Goal: Book appointment/travel/reservation

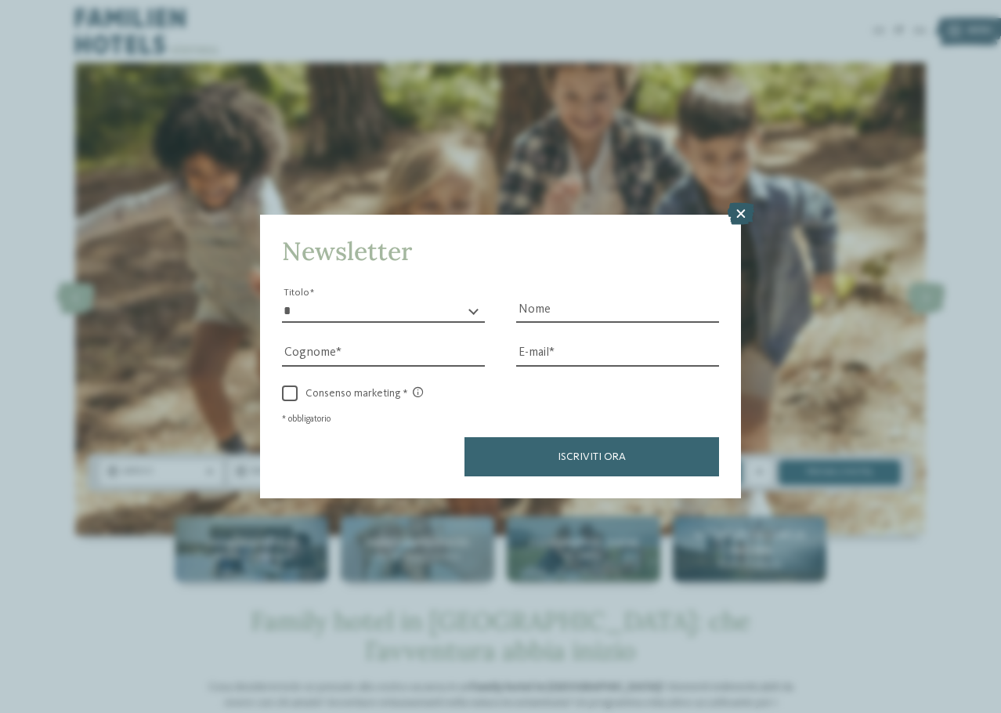
click at [740, 210] on icon at bounding box center [741, 214] width 27 height 22
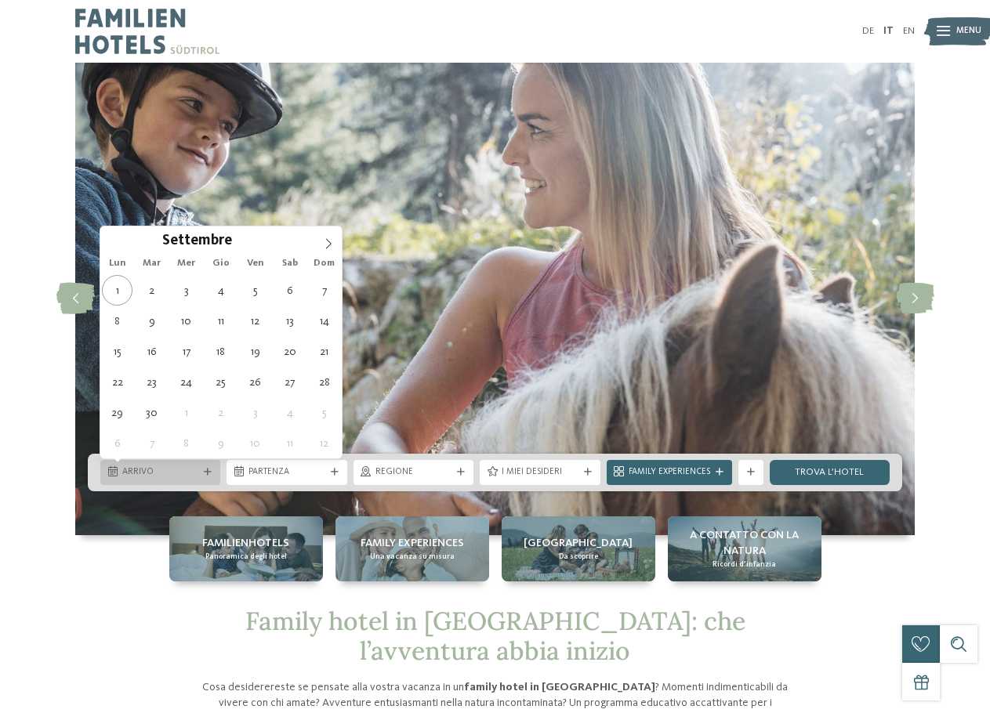
click at [158, 470] on span "Arrivo" at bounding box center [160, 472] width 76 height 13
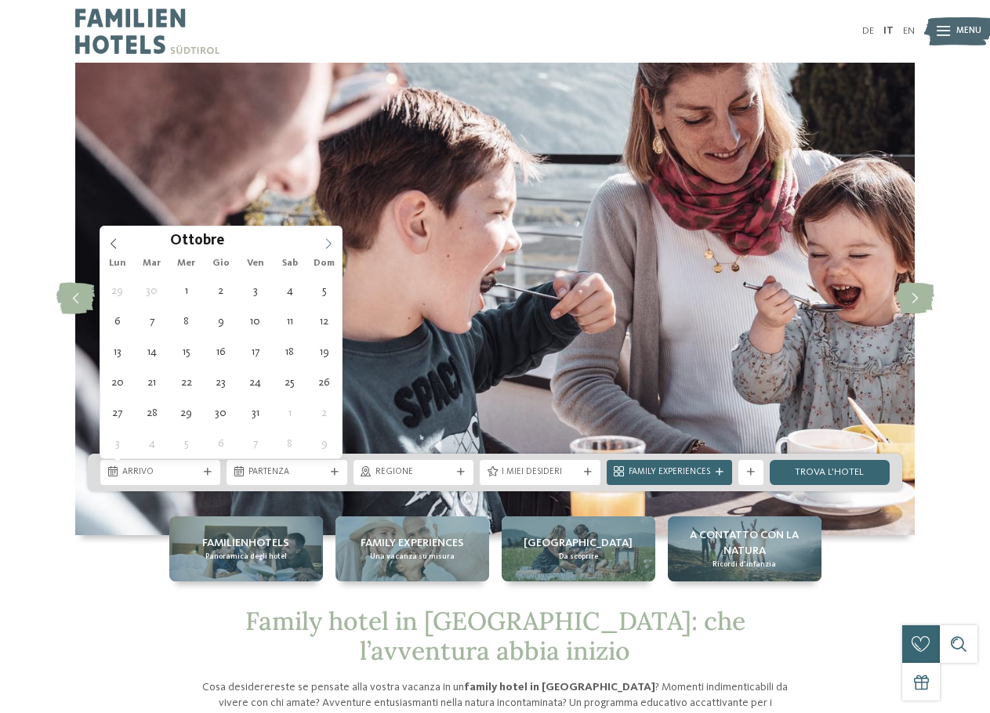
click at [331, 246] on icon at bounding box center [328, 243] width 11 height 11
type input "****"
click at [331, 246] on icon at bounding box center [328, 243] width 11 height 11
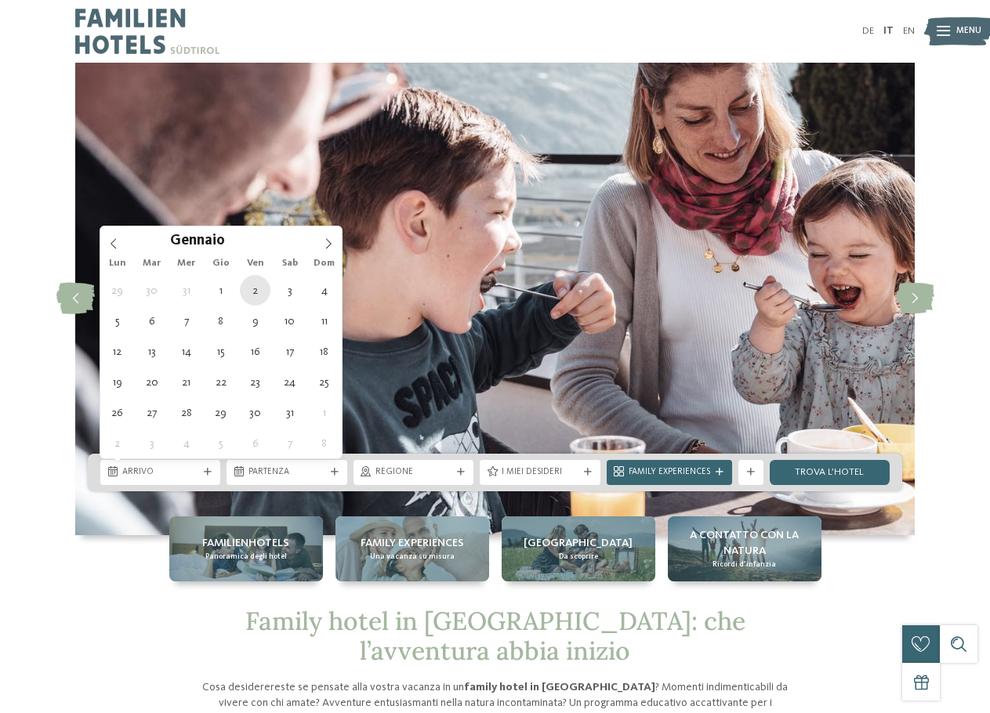
type div "02.01.2026"
type input "****"
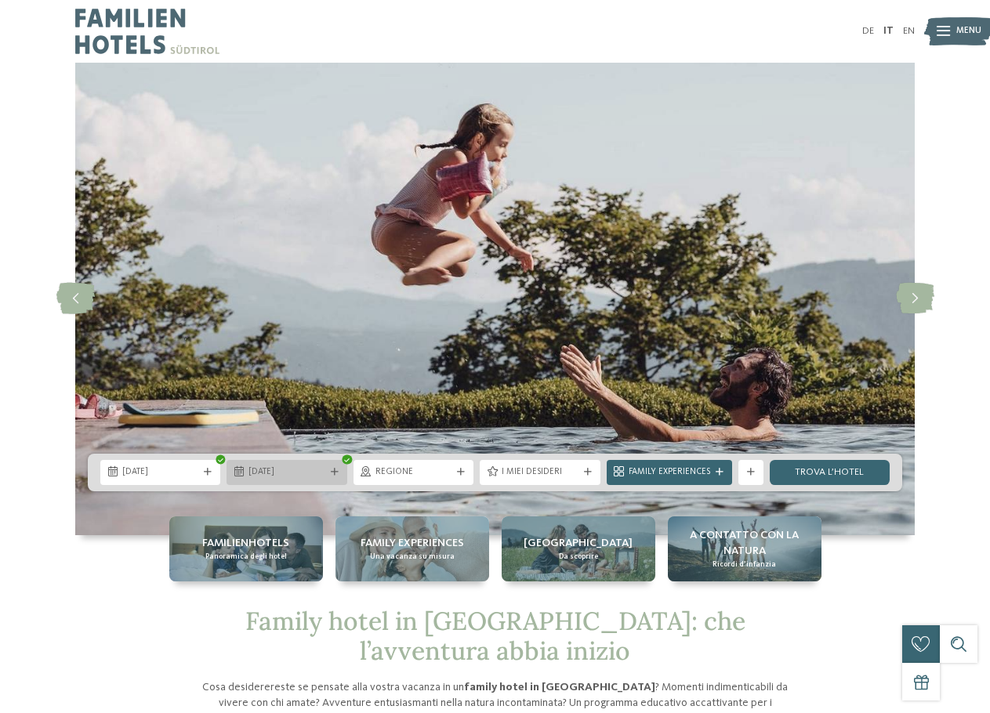
click at [262, 472] on span "02.01.2026" at bounding box center [286, 472] width 76 height 13
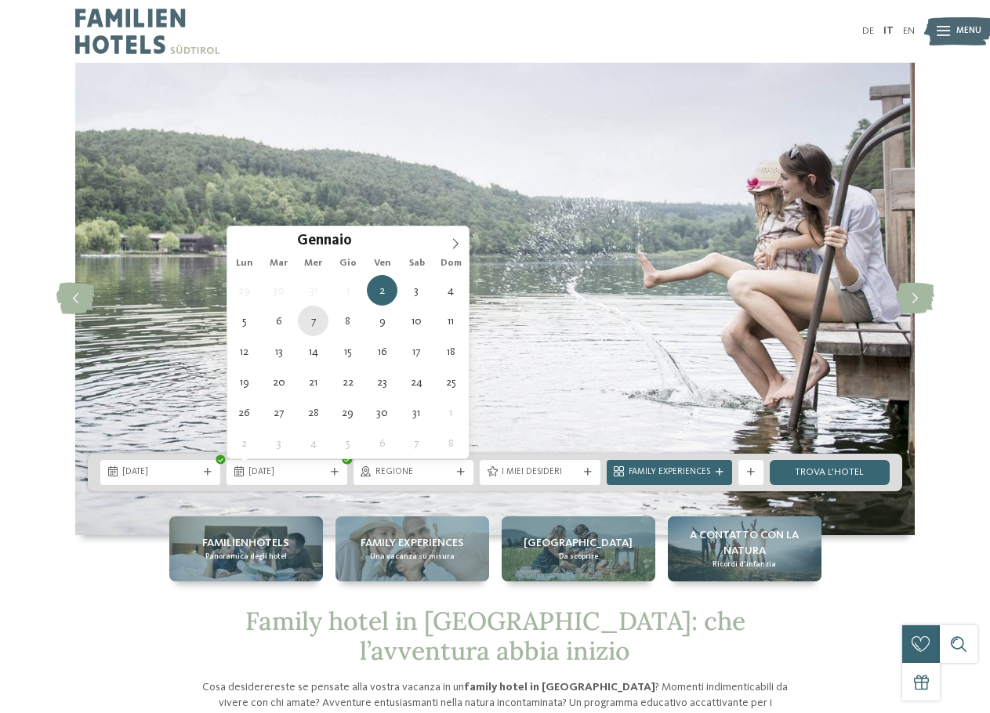
type div "07.01.2026"
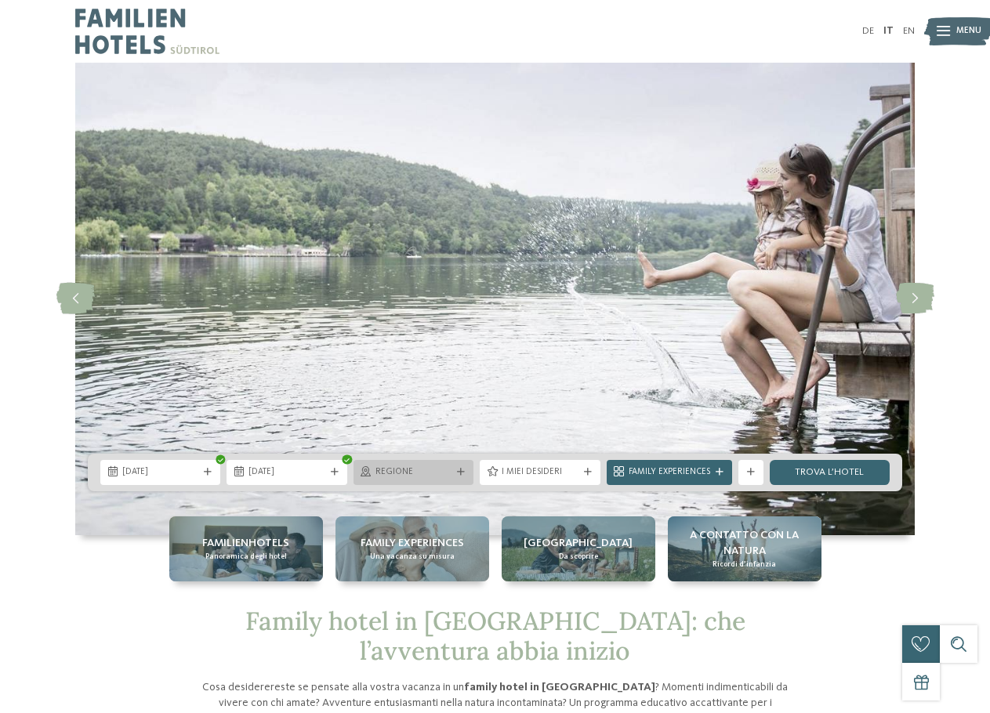
click at [451, 474] on span "Regione" at bounding box center [413, 472] width 76 height 13
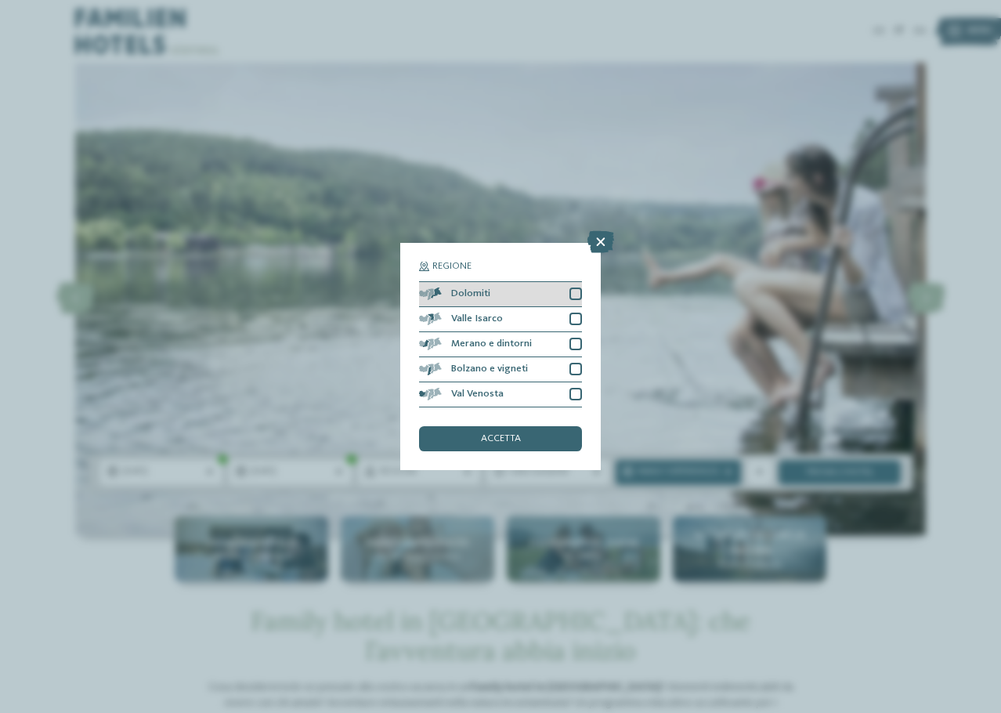
click at [576, 292] on div at bounding box center [576, 294] width 13 height 13
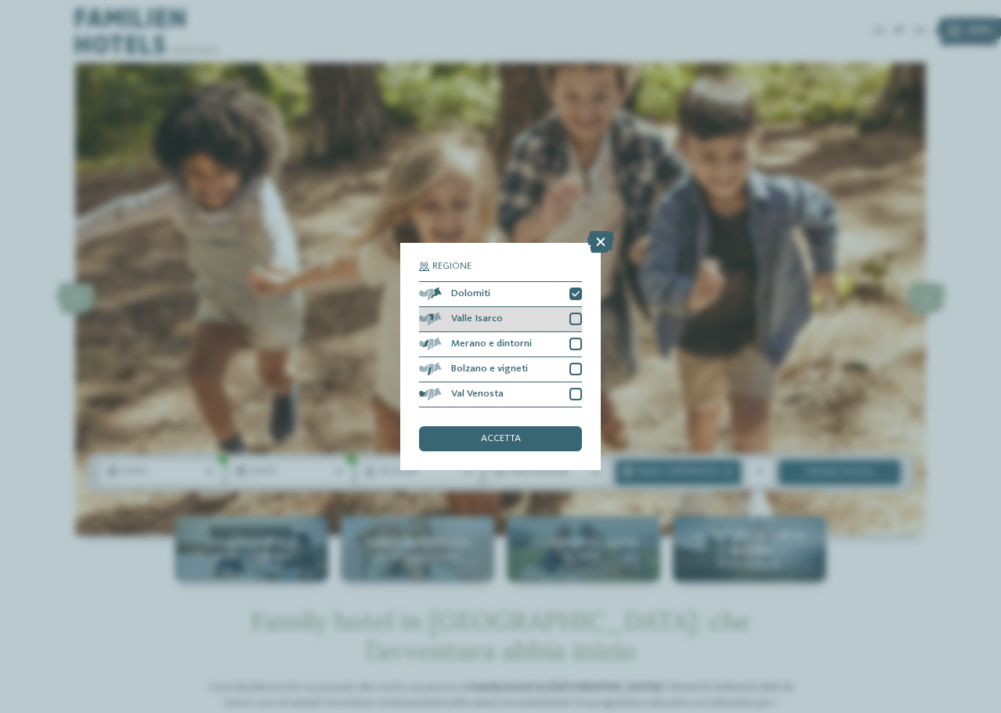
click at [571, 319] on div at bounding box center [576, 319] width 13 height 13
click at [571, 339] on div at bounding box center [576, 344] width 13 height 13
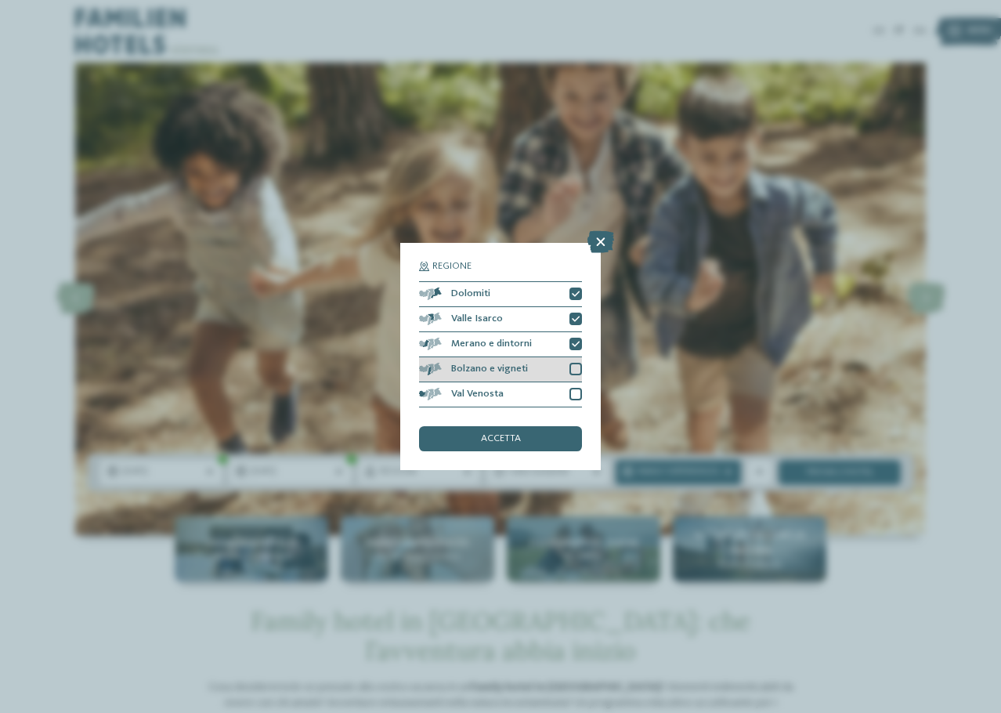
click at [574, 365] on div at bounding box center [576, 369] width 13 height 13
click at [574, 393] on div at bounding box center [576, 394] width 13 height 13
click at [577, 366] on icon at bounding box center [576, 370] width 8 height 8
click at [576, 367] on div at bounding box center [576, 369] width 13 height 13
click at [550, 436] on div "accetta" at bounding box center [500, 438] width 163 height 25
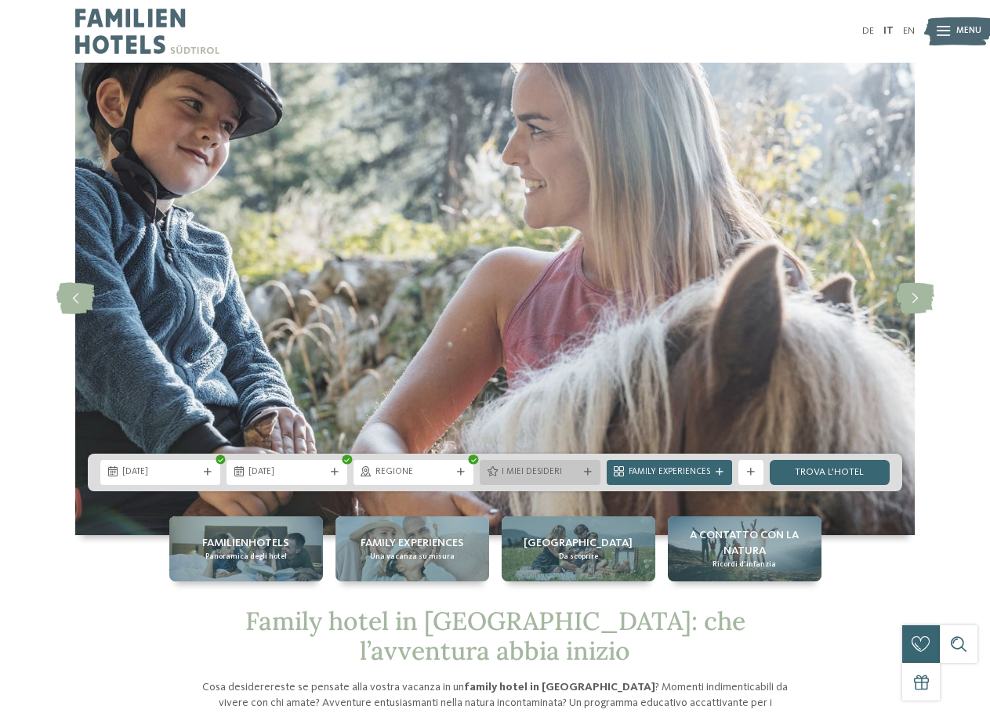
click at [568, 472] on span "I miei desideri" at bounding box center [539, 472] width 76 height 13
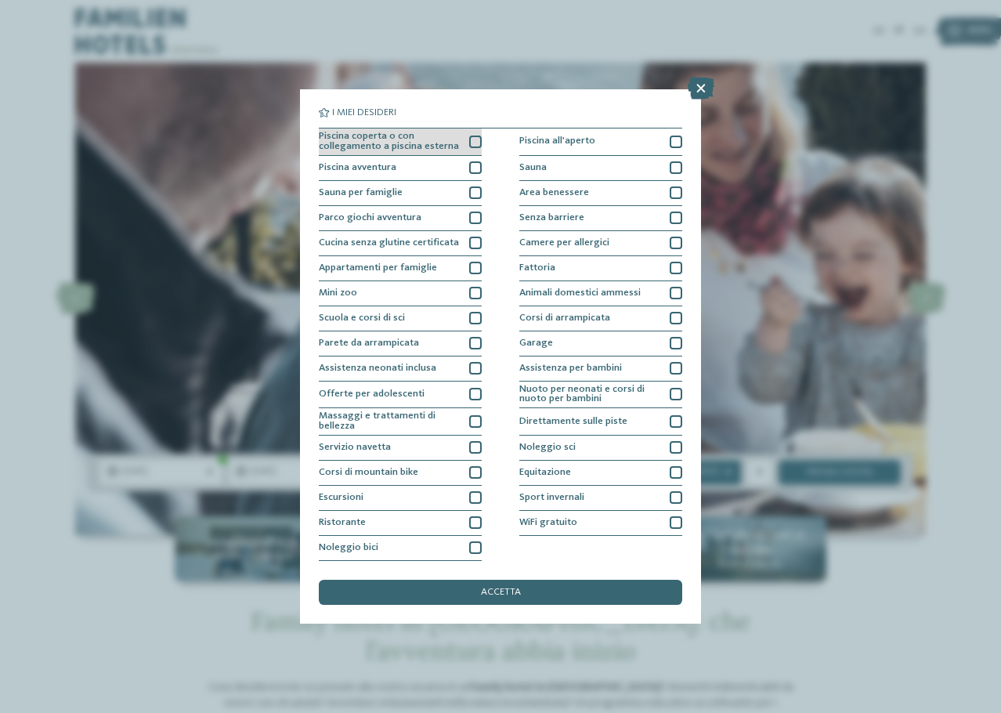
click at [476, 140] on div at bounding box center [475, 142] width 13 height 13
click at [676, 193] on div at bounding box center [676, 192] width 13 height 13
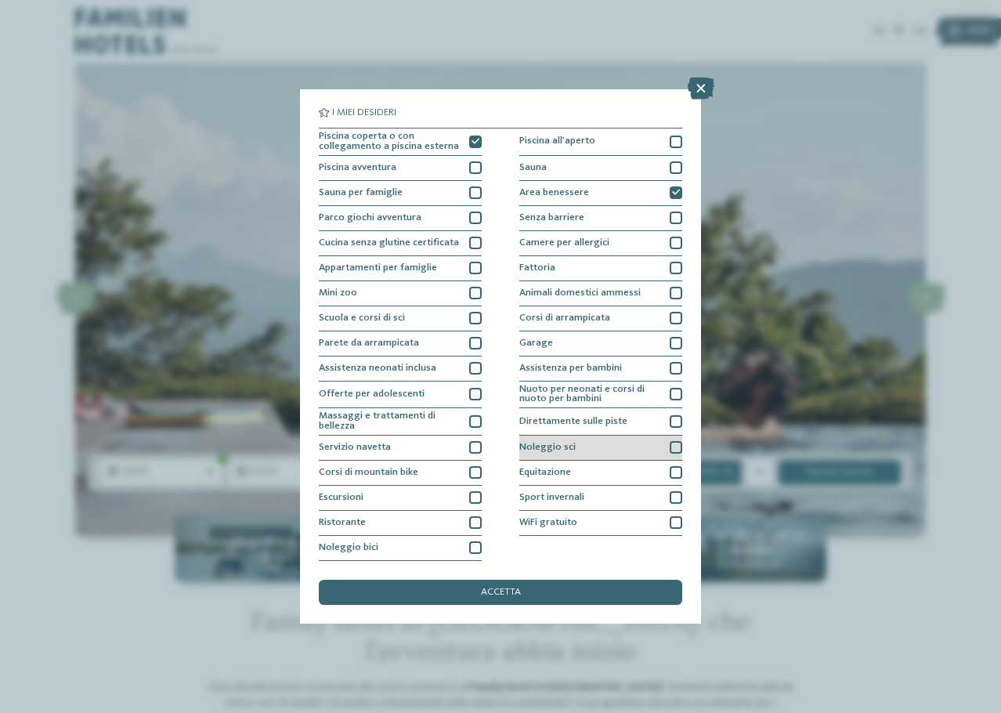
click at [672, 443] on div at bounding box center [676, 447] width 13 height 13
click at [560, 585] on div "accetta" at bounding box center [501, 592] width 364 height 25
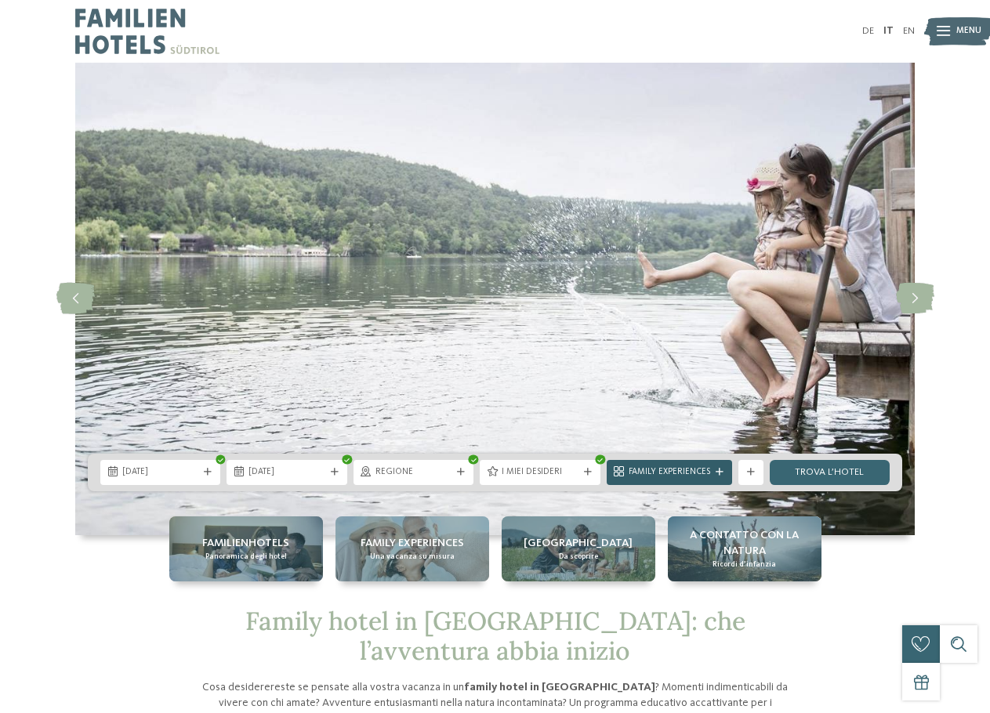
click at [683, 471] on span "Family Experiences" at bounding box center [668, 472] width 81 height 13
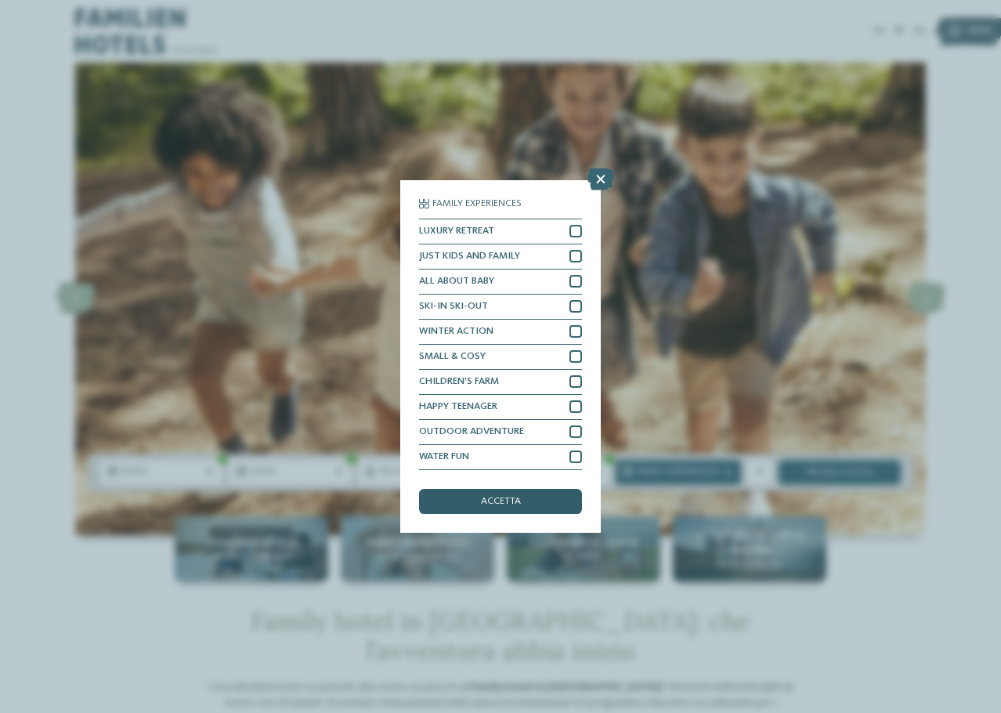
click at [523, 500] on div "accetta" at bounding box center [500, 501] width 163 height 25
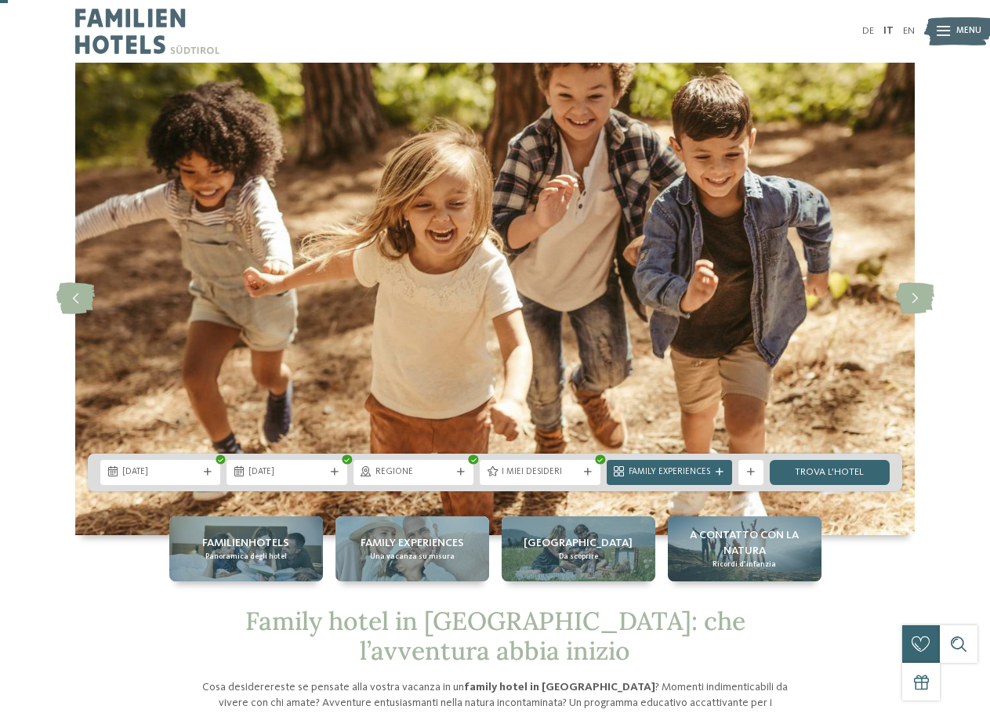
scroll to position [78, 0]
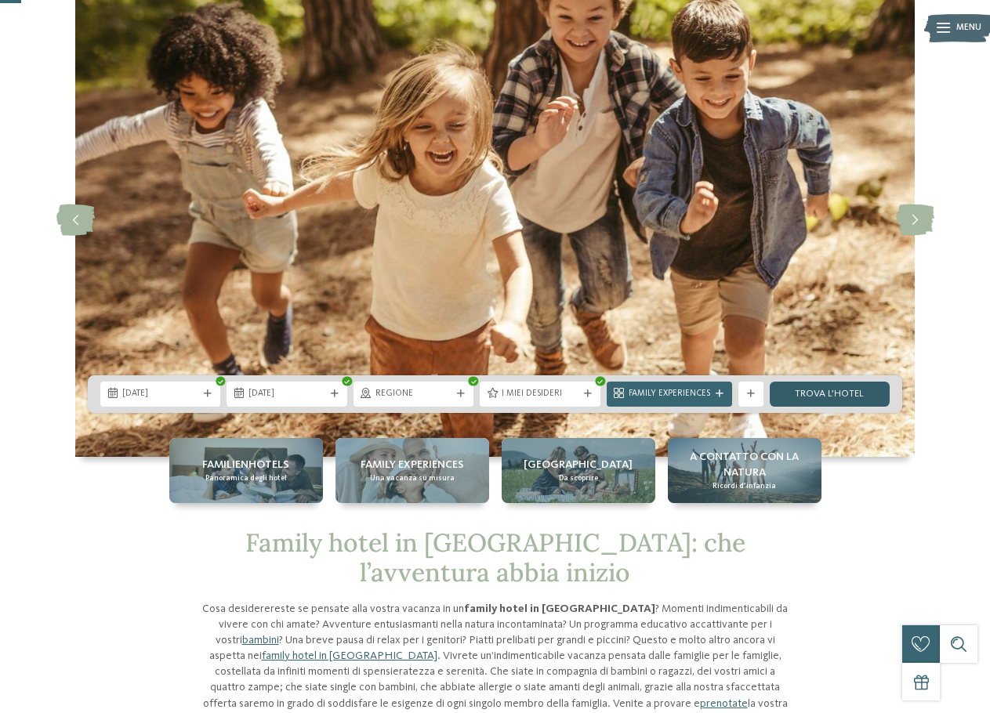
click at [798, 394] on link "trova l’hotel" at bounding box center [829, 394] width 120 height 25
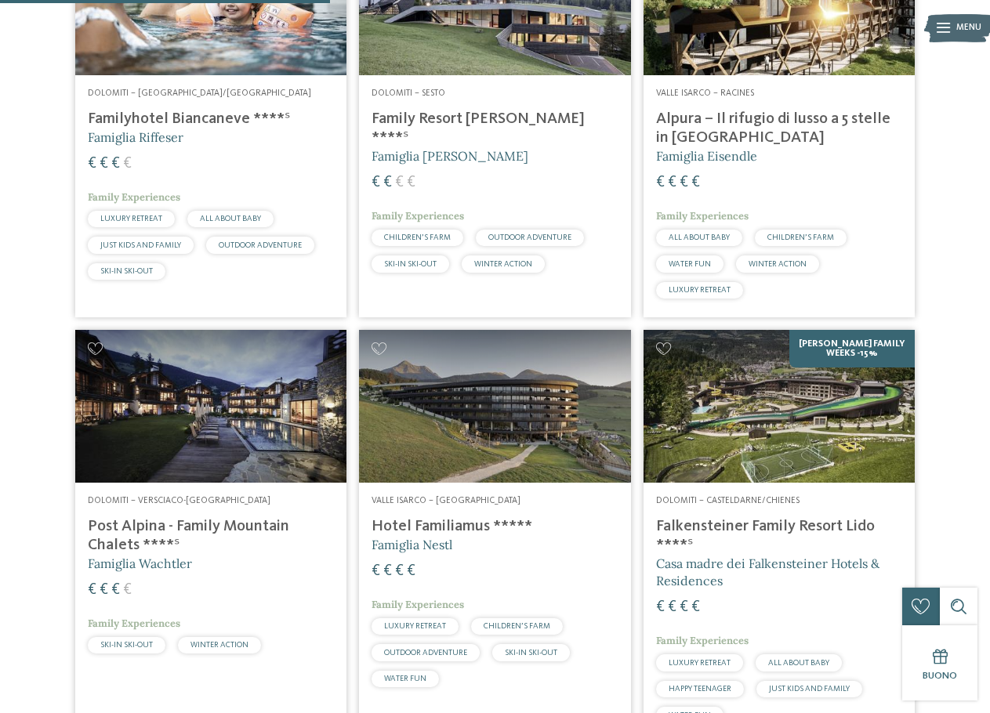
scroll to position [575, 0]
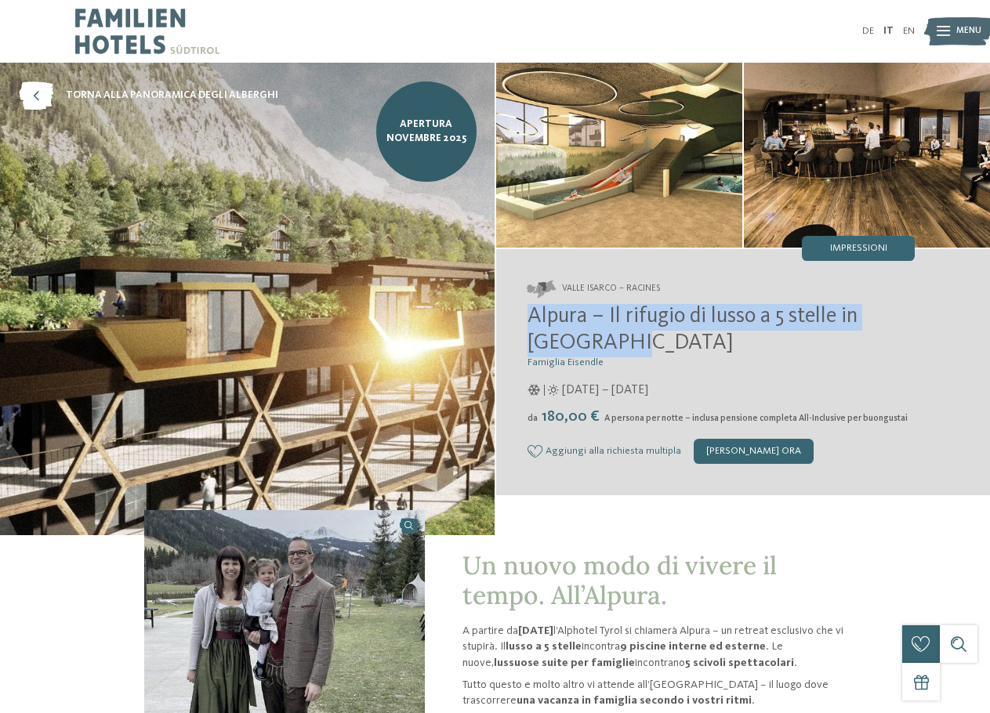
drag, startPoint x: 526, startPoint y: 320, endPoint x: 580, endPoint y: 341, distance: 58.1
click at [580, 341] on div "Valle Isarco – Racines Alpura – Il rifugio di lusso a 5 stelle in [GEOGRAPHIC_D…" at bounding box center [743, 372] width 494 height 246
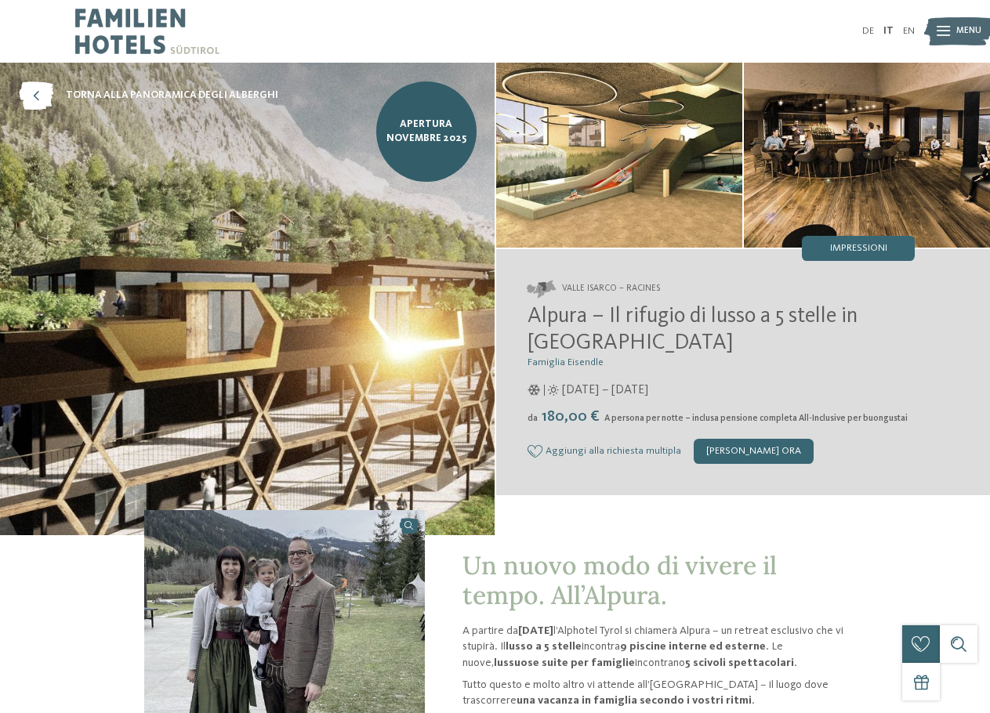
click at [813, 396] on div "[DATE] – [DATE]" at bounding box center [721, 390] width 388 height 17
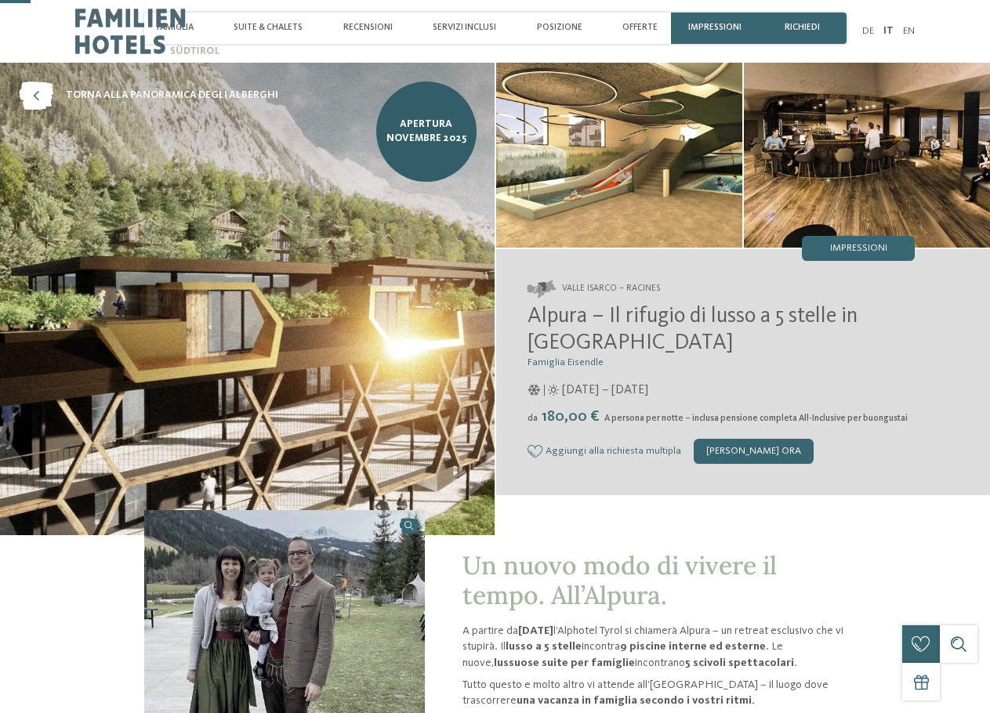
scroll to position [470, 0]
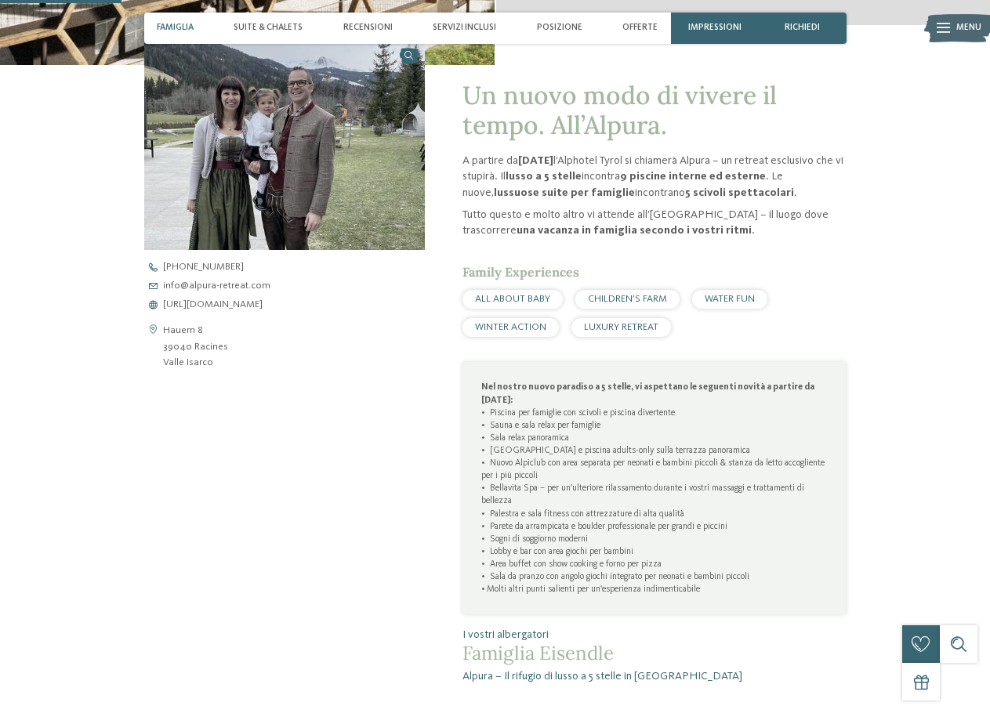
click at [741, 298] on span "WATER FUN" at bounding box center [729, 299] width 50 height 10
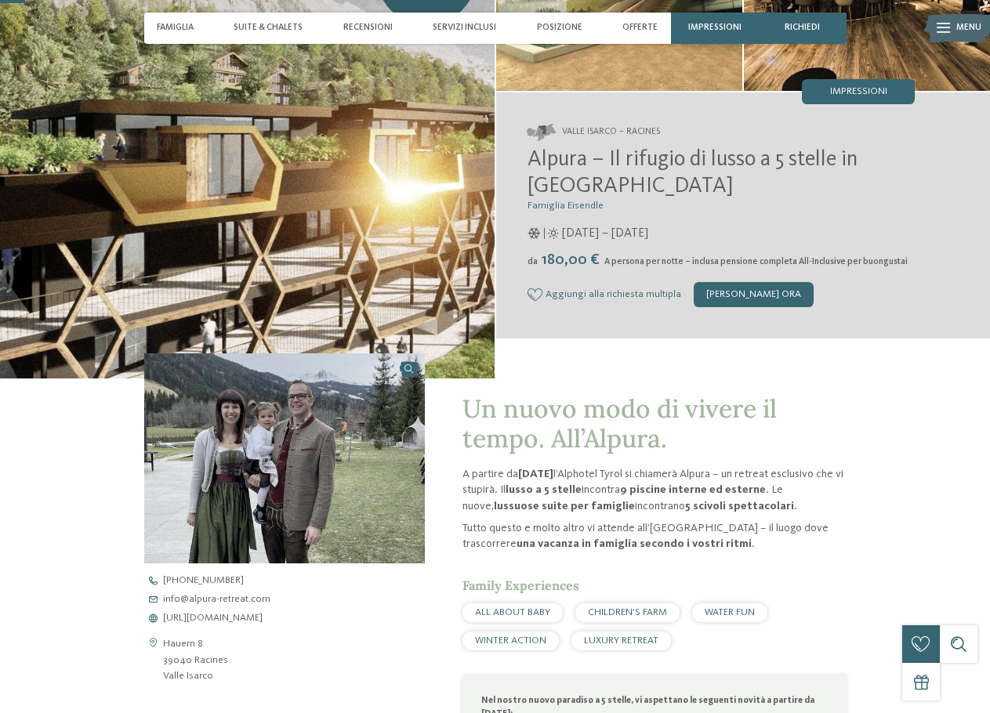
scroll to position [0, 0]
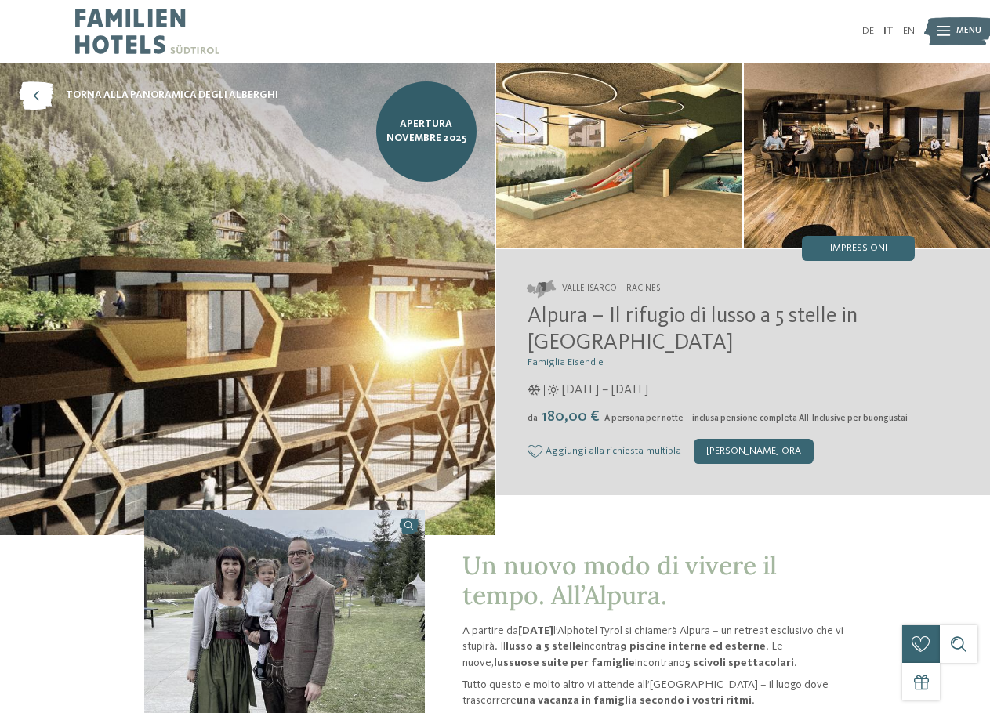
click at [648, 593] on span "Un nuovo modo di vivere il tempo. All’Alpura." at bounding box center [619, 580] width 314 height 62
drag, startPoint x: 553, startPoint y: 600, endPoint x: 657, endPoint y: 585, distance: 104.6
click at [657, 585] on span "Un nuovo modo di vivere il tempo. All’Alpura." at bounding box center [619, 580] width 314 height 62
